Goal: Transaction & Acquisition: Purchase product/service

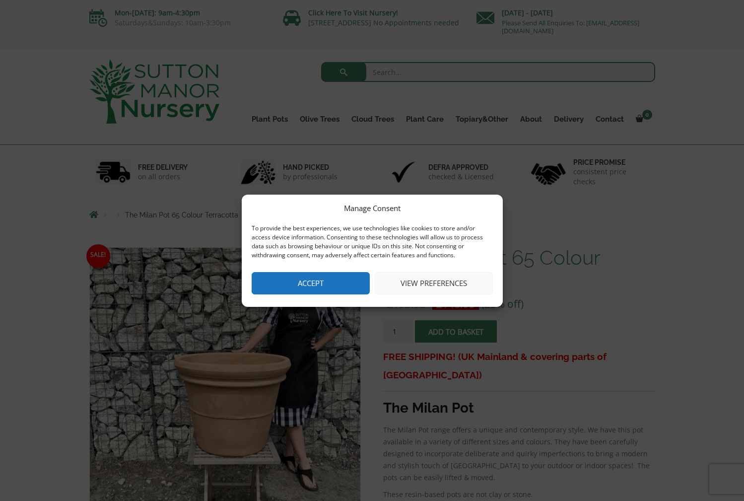
click at [336, 283] on button "Accept" at bounding box center [311, 283] width 118 height 22
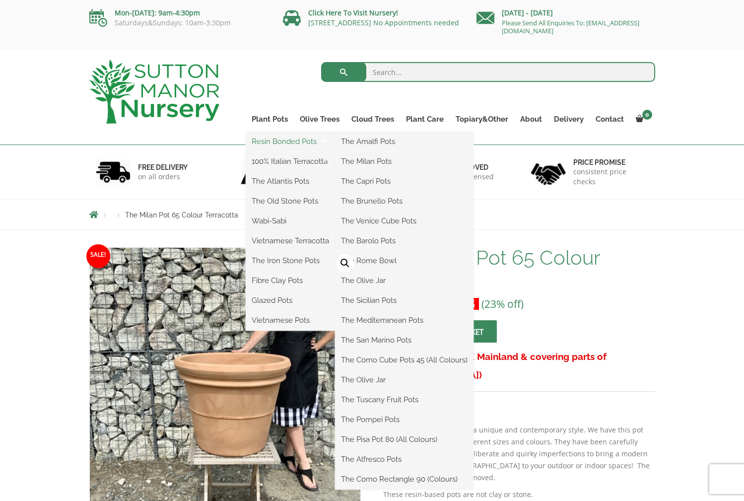
click at [282, 142] on link "Resin Bonded Pots" at bounding box center [290, 141] width 89 height 15
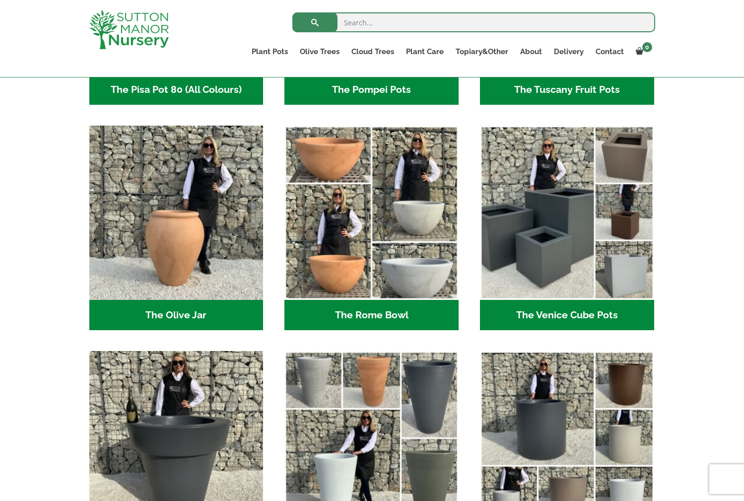
scroll to position [907, 0]
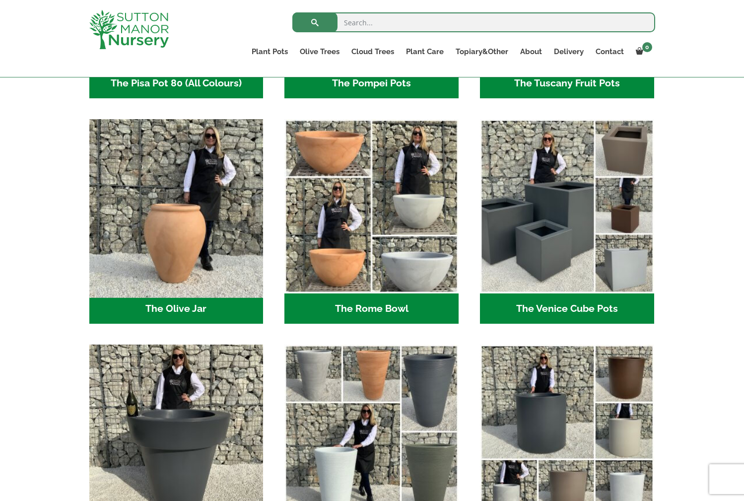
click at [194, 227] on img "Visit product category The Olive Jar" at bounding box center [176, 206] width 183 height 183
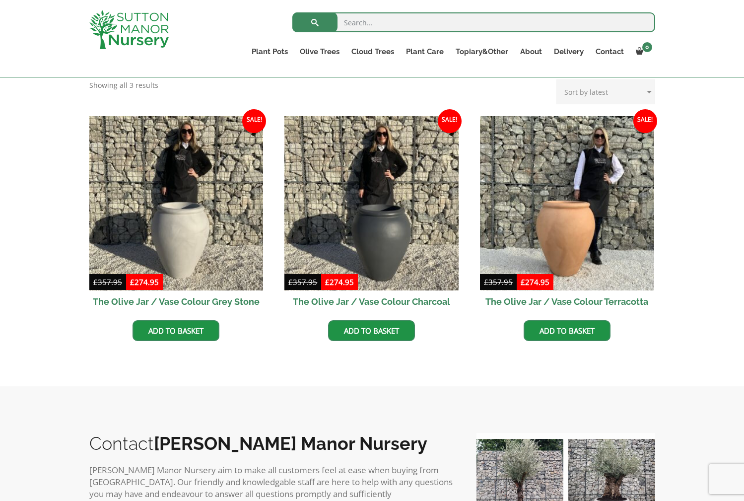
scroll to position [263, 0]
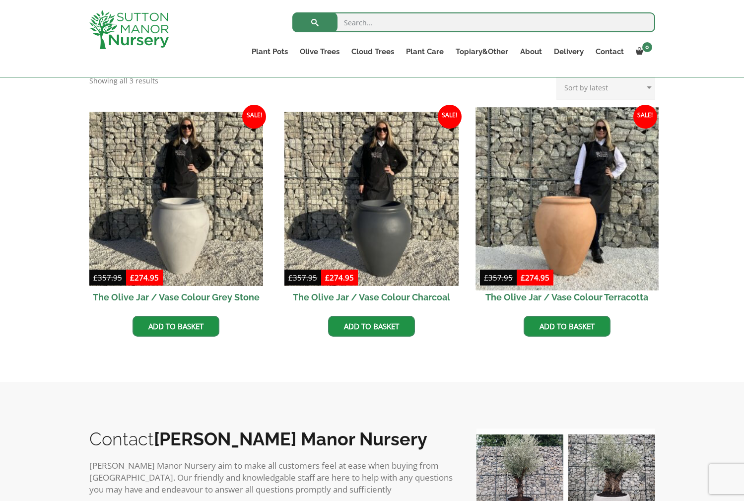
click at [583, 214] on img at bounding box center [567, 198] width 183 height 183
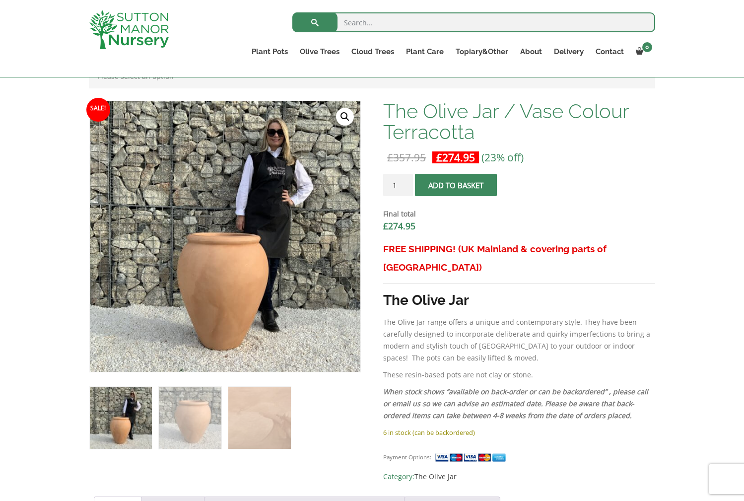
scroll to position [292, 0]
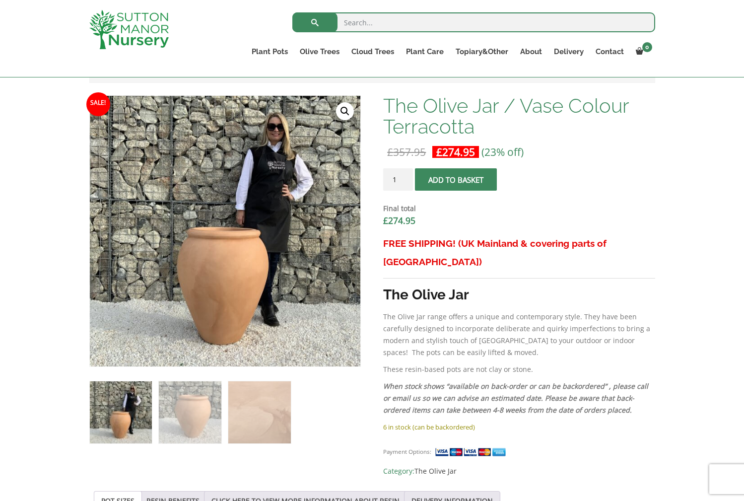
click at [341, 111] on link "🔍" at bounding box center [345, 111] width 18 height 18
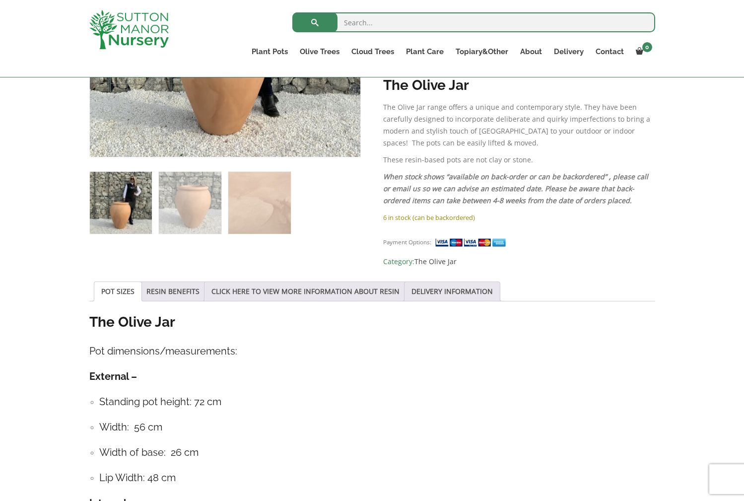
scroll to position [505, 0]
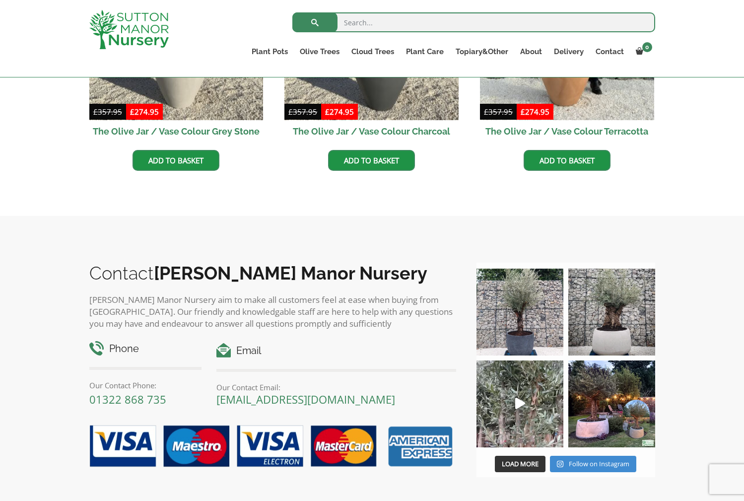
scroll to position [427, 0]
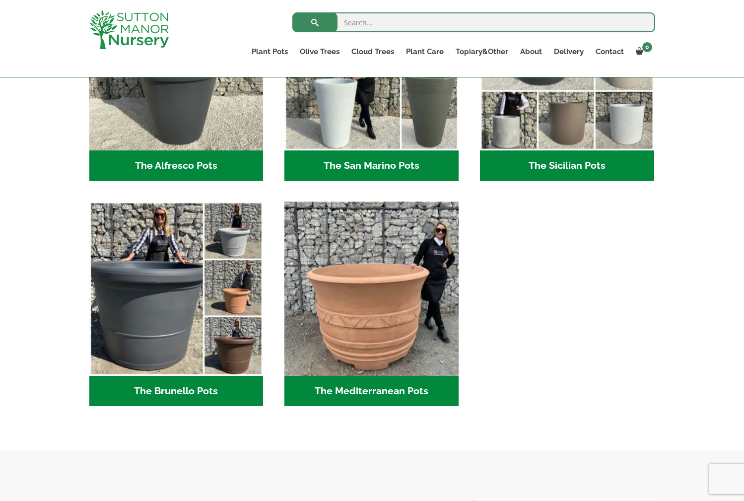
scroll to position [1281, 0]
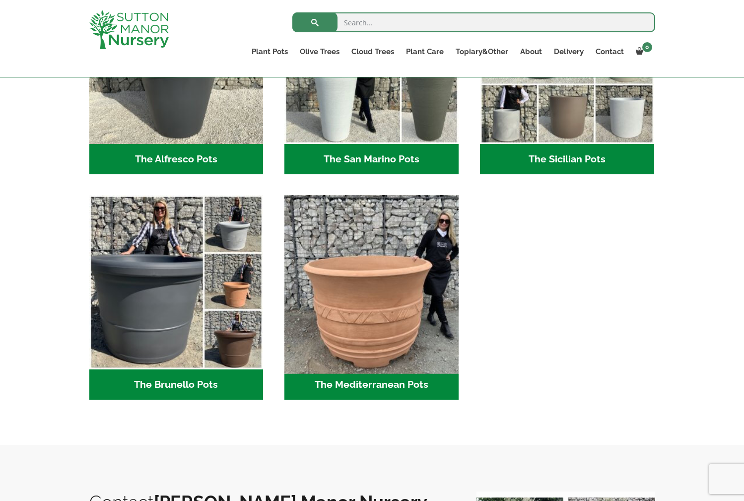
click at [402, 289] on img "Visit product category The Mediterranean Pots" at bounding box center [372, 282] width 183 height 183
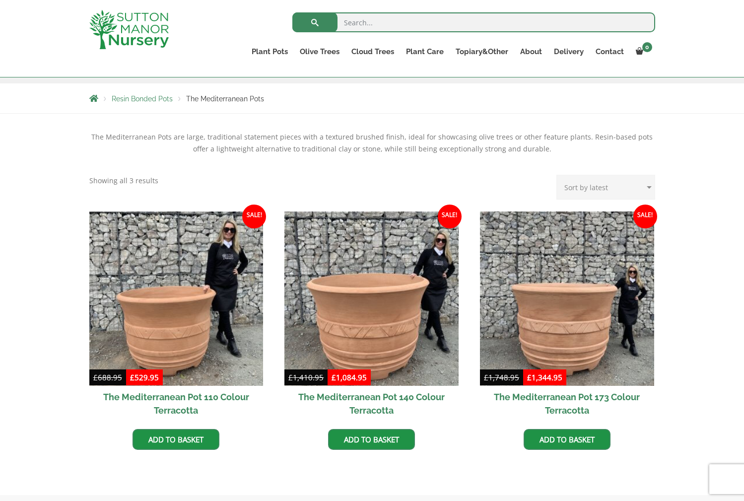
scroll to position [191, 0]
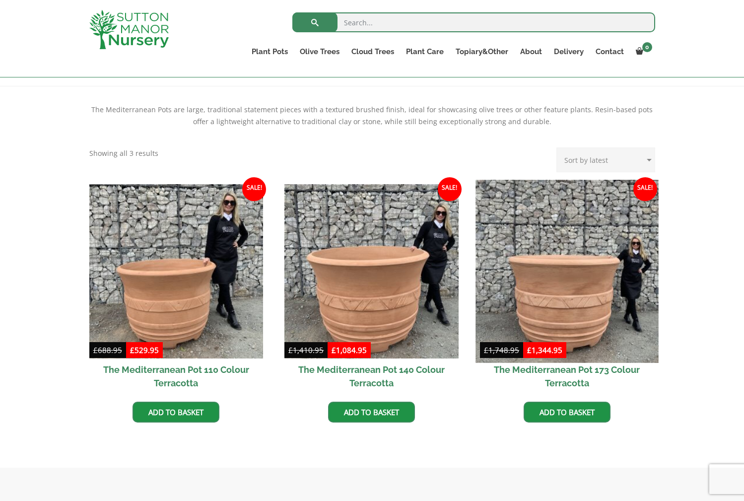
click at [593, 277] on img at bounding box center [567, 271] width 183 height 183
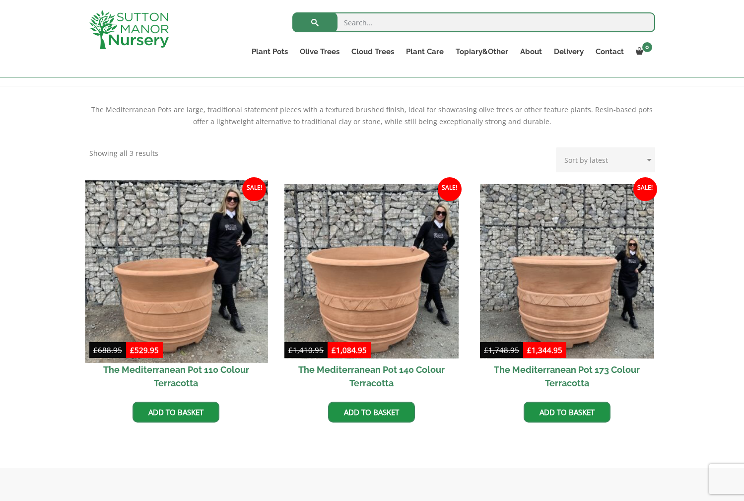
click at [191, 273] on img at bounding box center [176, 271] width 183 height 183
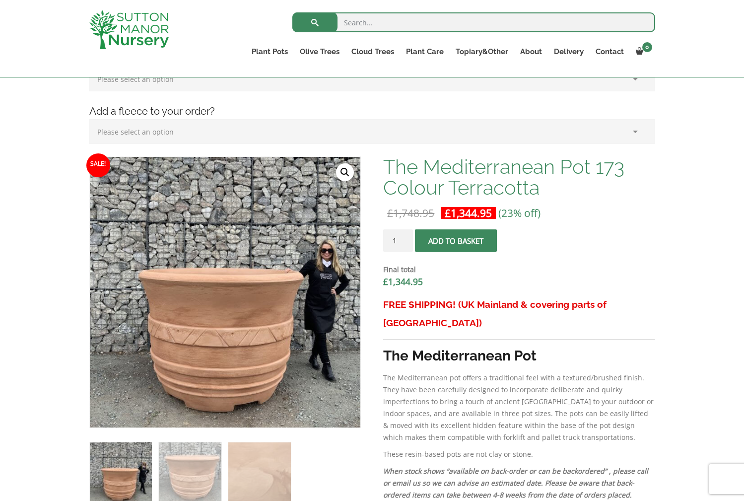
scroll to position [237, 0]
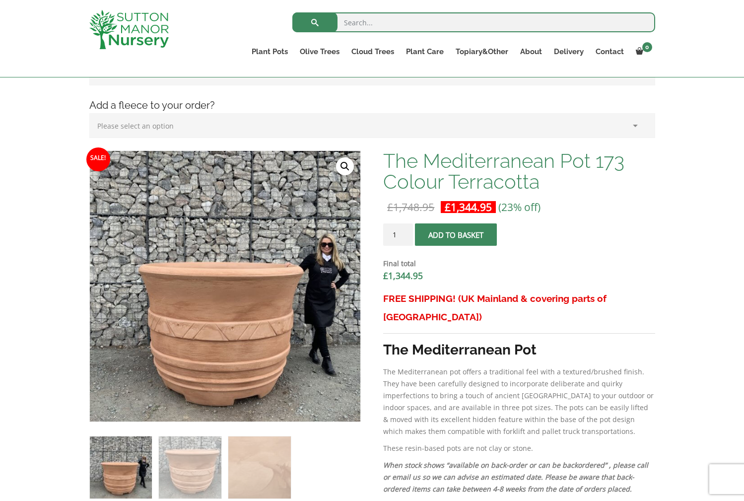
click at [343, 162] on link "🔍" at bounding box center [345, 166] width 18 height 18
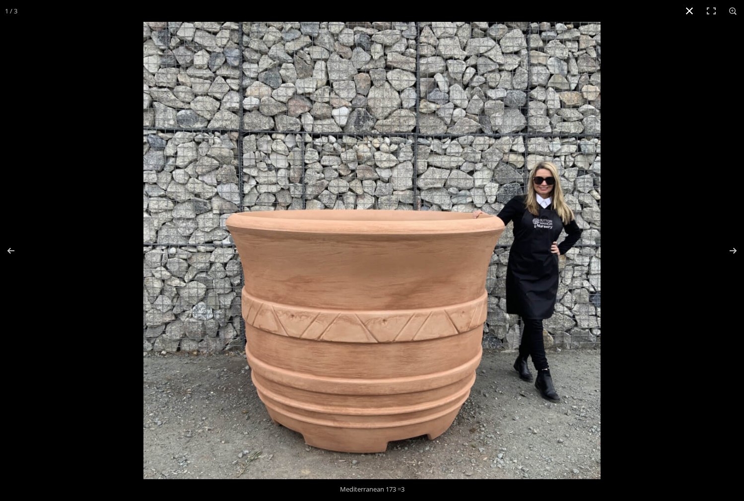
click at [688, 9] on button "Close (Esc)" at bounding box center [690, 11] width 22 height 22
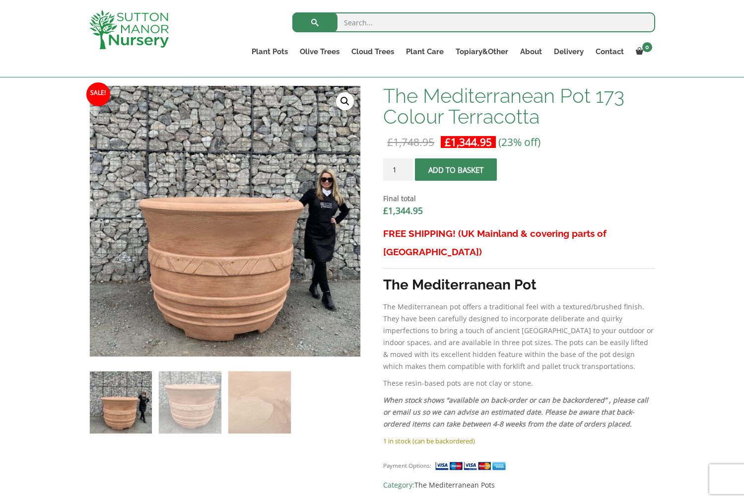
scroll to position [300, 0]
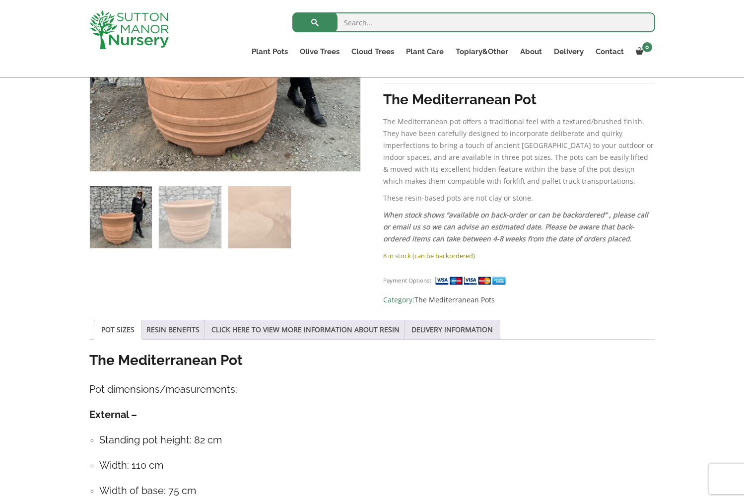
scroll to position [489, 0]
